Goal: Find specific page/section: Find specific page/section

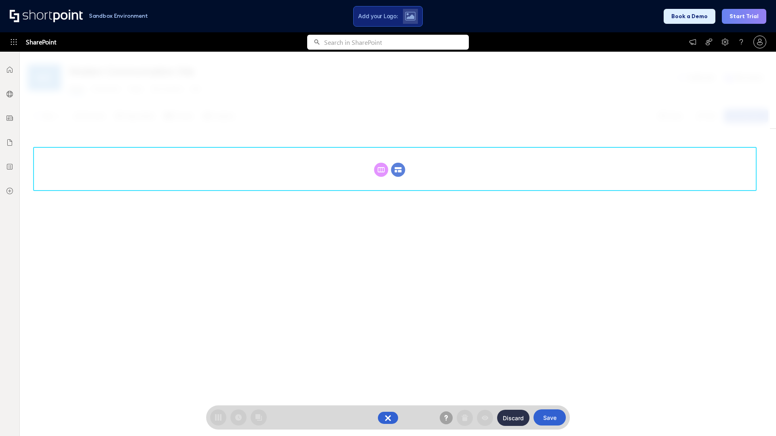
click at [398, 170] on circle at bounding box center [398, 170] width 14 height 14
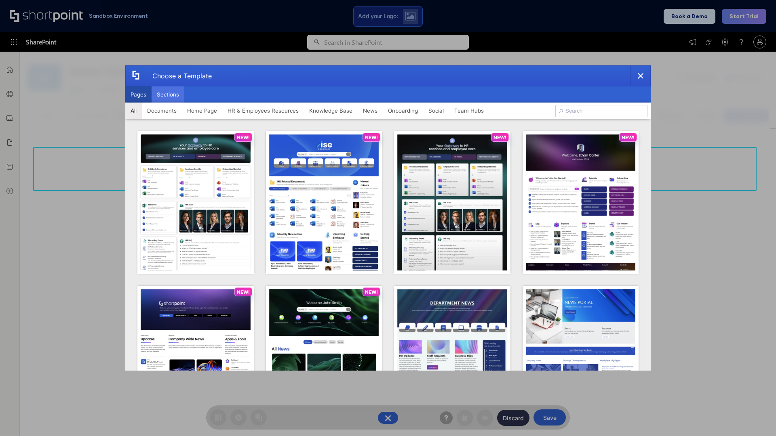
click at [168, 95] on button "Sections" at bounding box center [168, 94] width 33 height 16
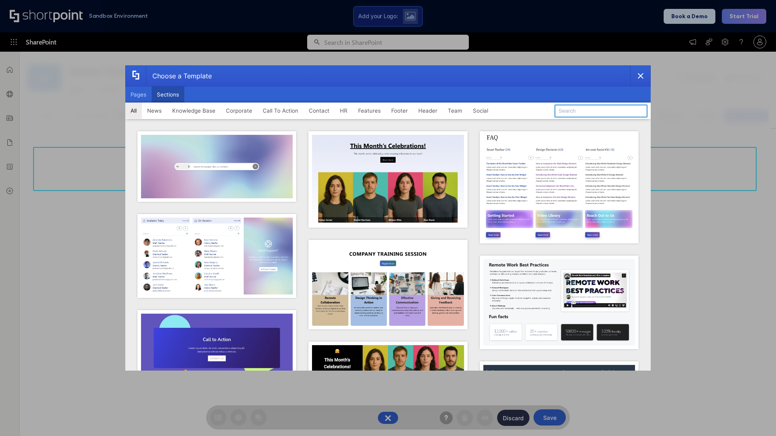
type input "Service Block 3"
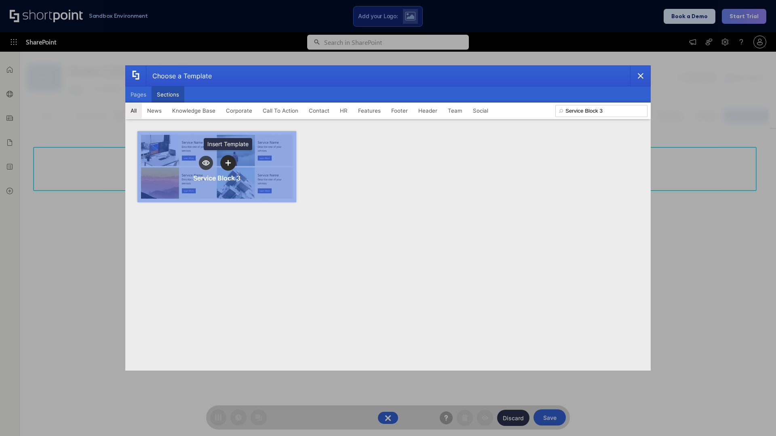
click at [228, 163] on icon "template selector" at bounding box center [228, 163] width 6 height 6
